Goal: Find contact information: Find contact information

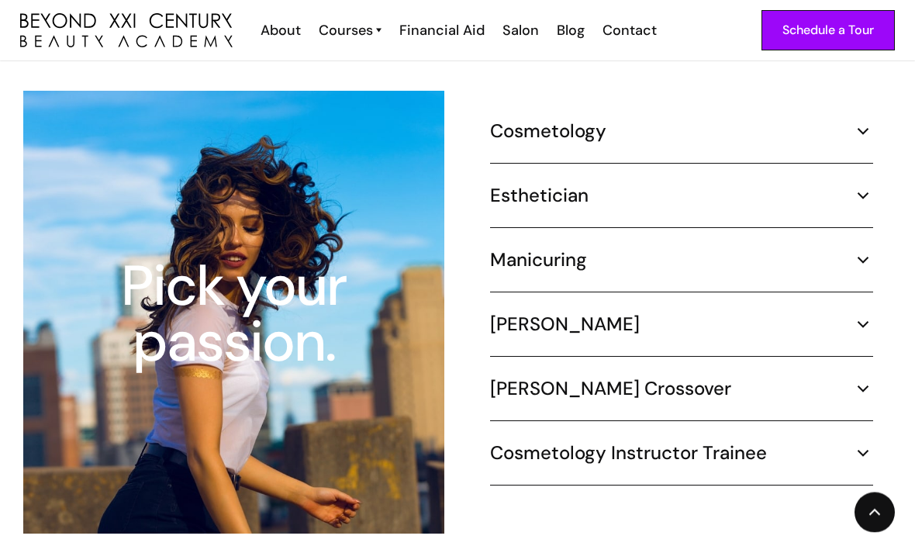
scroll to position [1451, 0]
click at [743, 248] on div "Manicuring" at bounding box center [681, 259] width 383 height 23
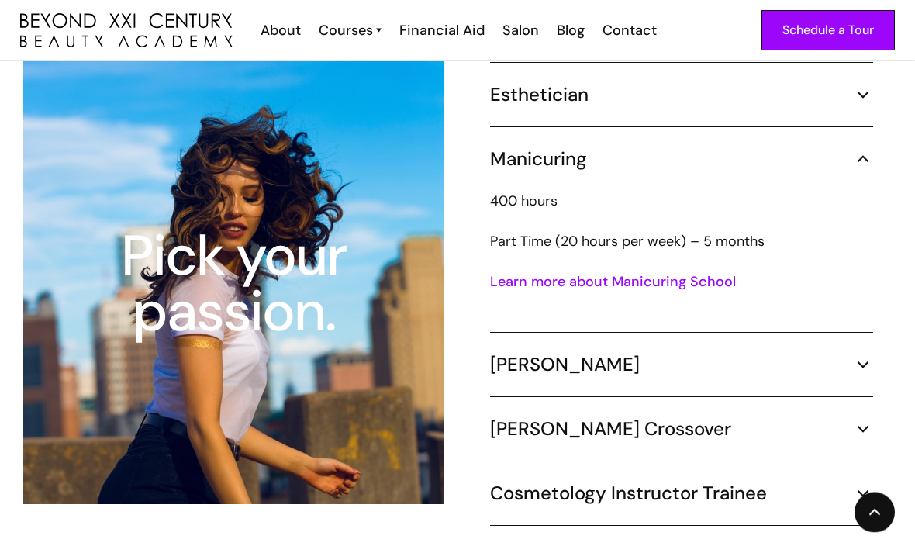
scroll to position [1523, 0]
click at [696, 272] on link "Learn more about Manicuring School" at bounding box center [613, 281] width 246 height 19
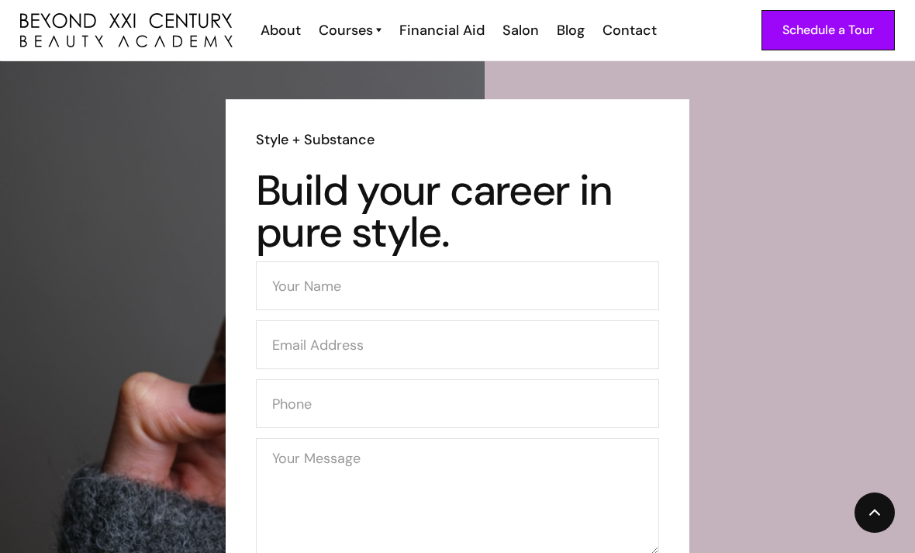
scroll to position [2470, 0]
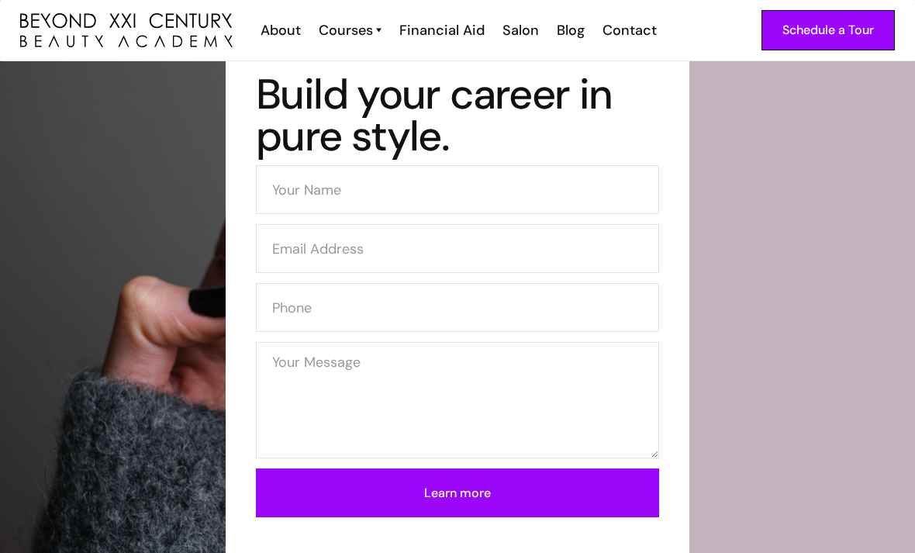
scroll to position [2576, 0]
click at [641, 24] on div "Contact" at bounding box center [629, 30] width 54 height 20
